Goal: Check status: Check status

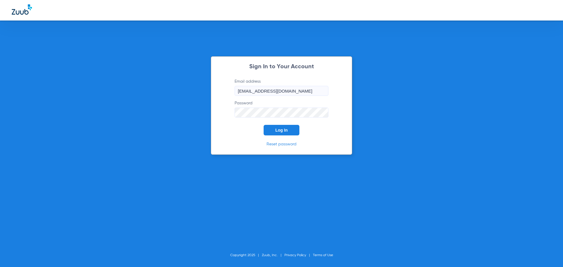
click at [275, 133] on button "Log In" at bounding box center [282, 130] width 36 height 11
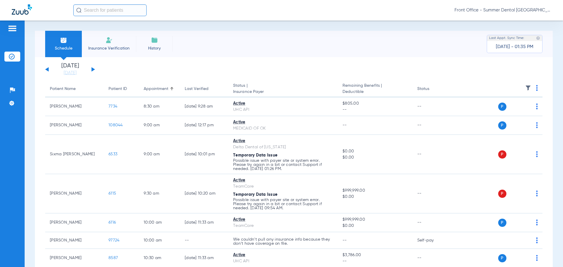
click at [92, 69] on button at bounding box center [94, 69] width 4 height 4
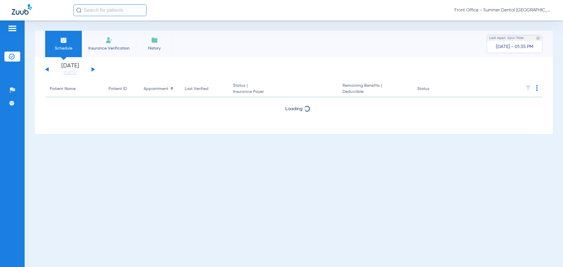
click at [92, 69] on button at bounding box center [94, 69] width 4 height 4
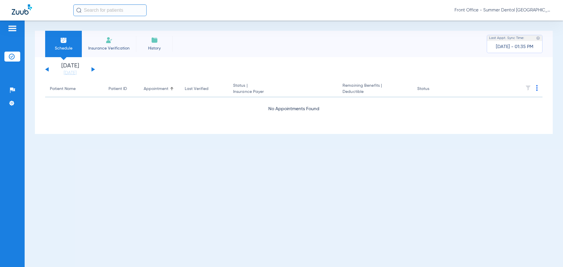
click at [92, 69] on button at bounding box center [94, 69] width 4 height 4
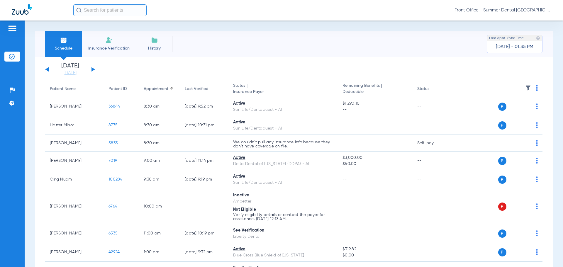
click at [92, 69] on button at bounding box center [94, 69] width 4 height 4
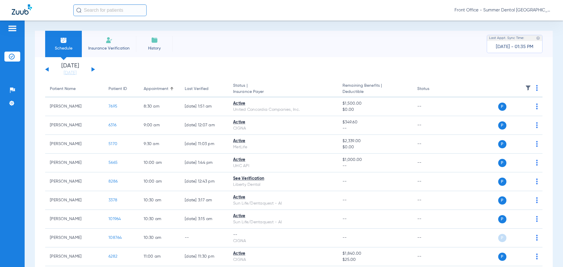
click at [93, 68] on div "[DATE] [DATE] [DATE] [DATE] [DATE] [DATE] [DATE] [DATE] [DATE] [DATE] [DATE] [D…" at bounding box center [70, 69] width 50 height 13
click at [94, 67] on div "[DATE] [DATE] [DATE] [DATE] [DATE] [DATE] [DATE] [DATE] [DATE] [DATE] [DATE] [D…" at bounding box center [70, 69] width 50 height 13
click at [93, 72] on div "[DATE] [DATE] [DATE] [DATE] [DATE] [DATE] [DATE] [DATE] [DATE] [DATE] [DATE] [D…" at bounding box center [70, 69] width 50 height 13
click at [93, 70] on button at bounding box center [94, 69] width 4 height 4
